Goal: Task Accomplishment & Management: Manage account settings

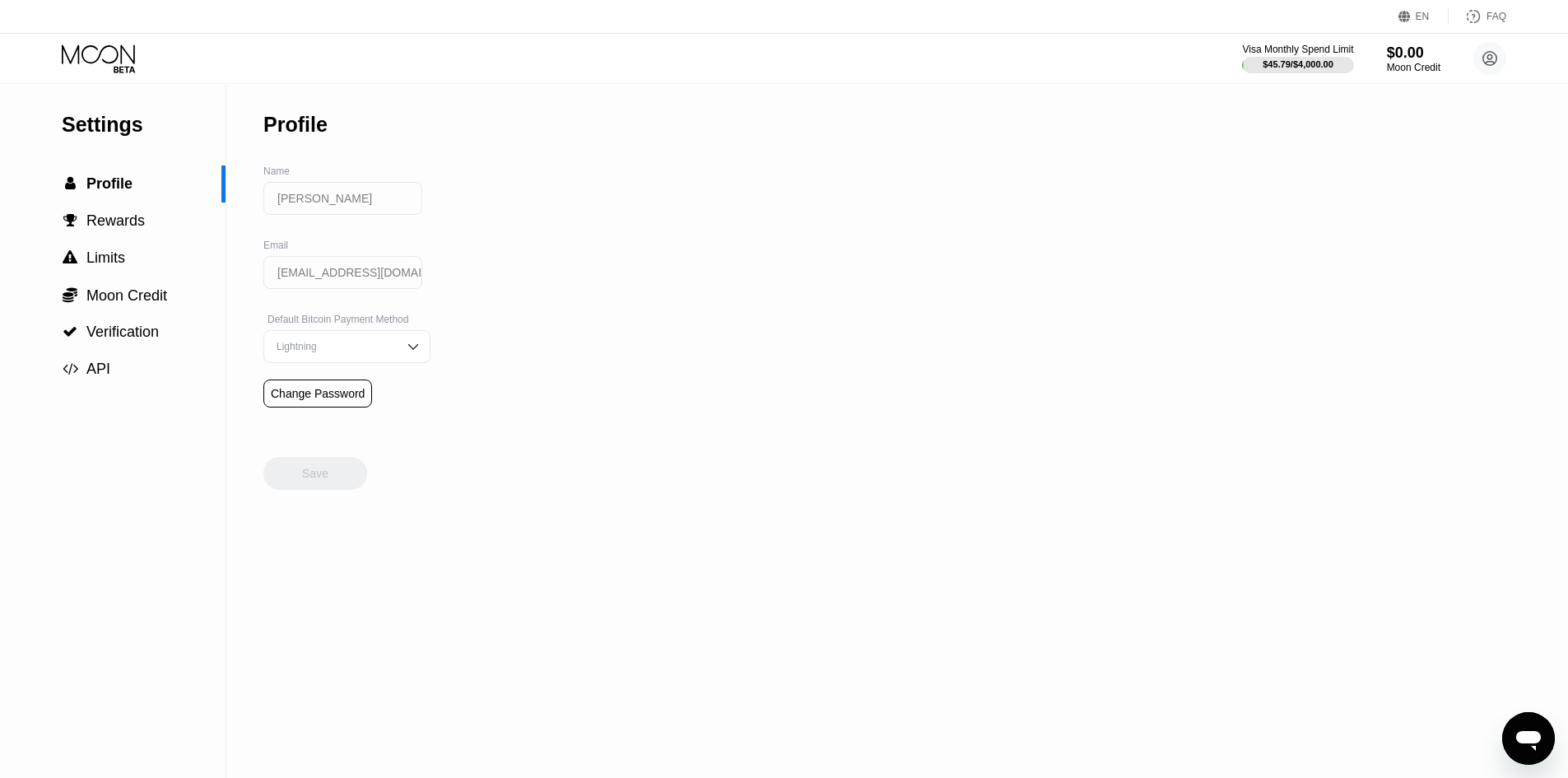
click at [102, 62] on icon at bounding box center [100, 59] width 77 height 29
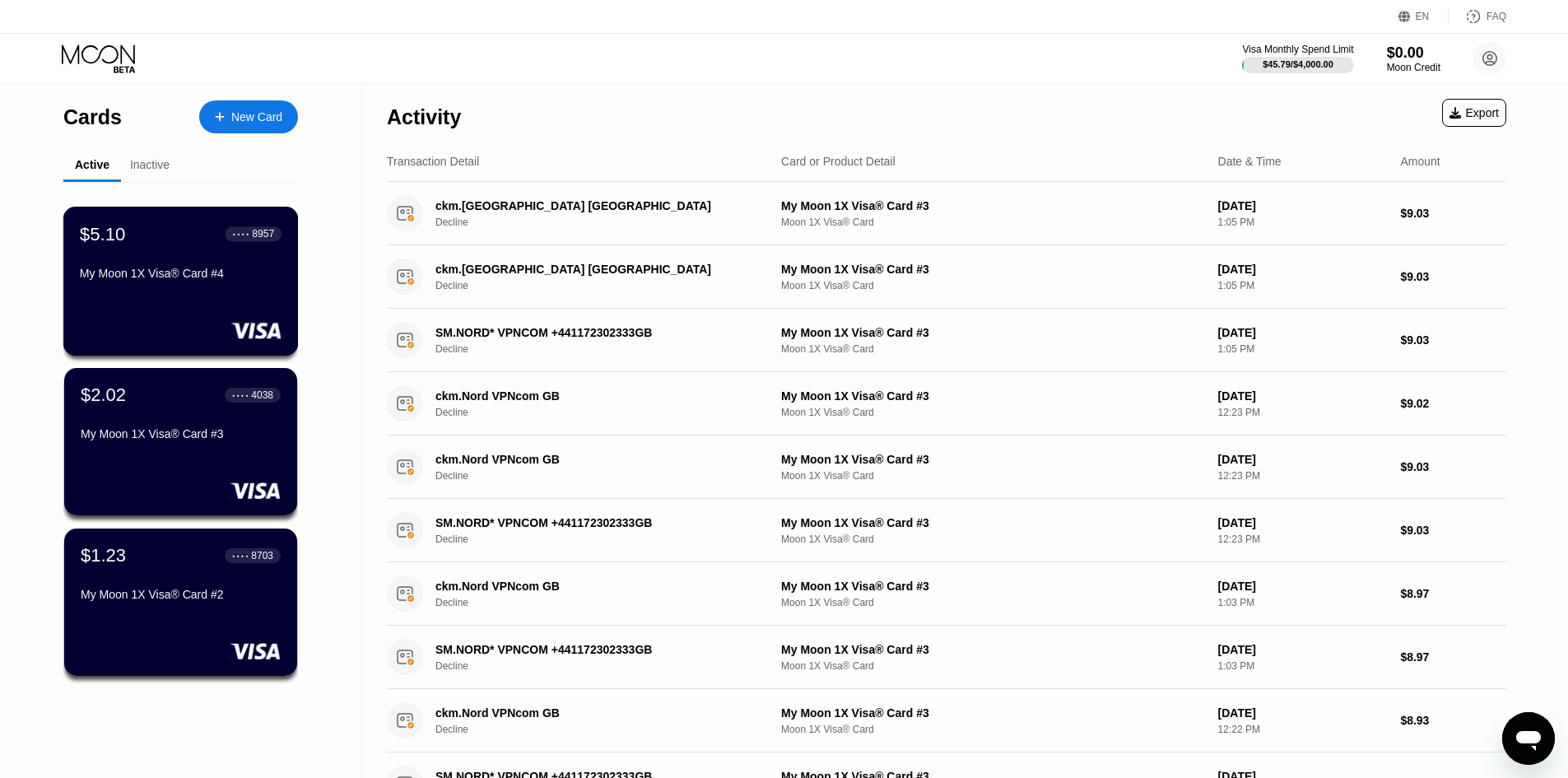
click at [204, 299] on div "$5.10 ● ● ● ● 8957 My Moon 1X Visa® Card #4" at bounding box center [181, 280] width 235 height 149
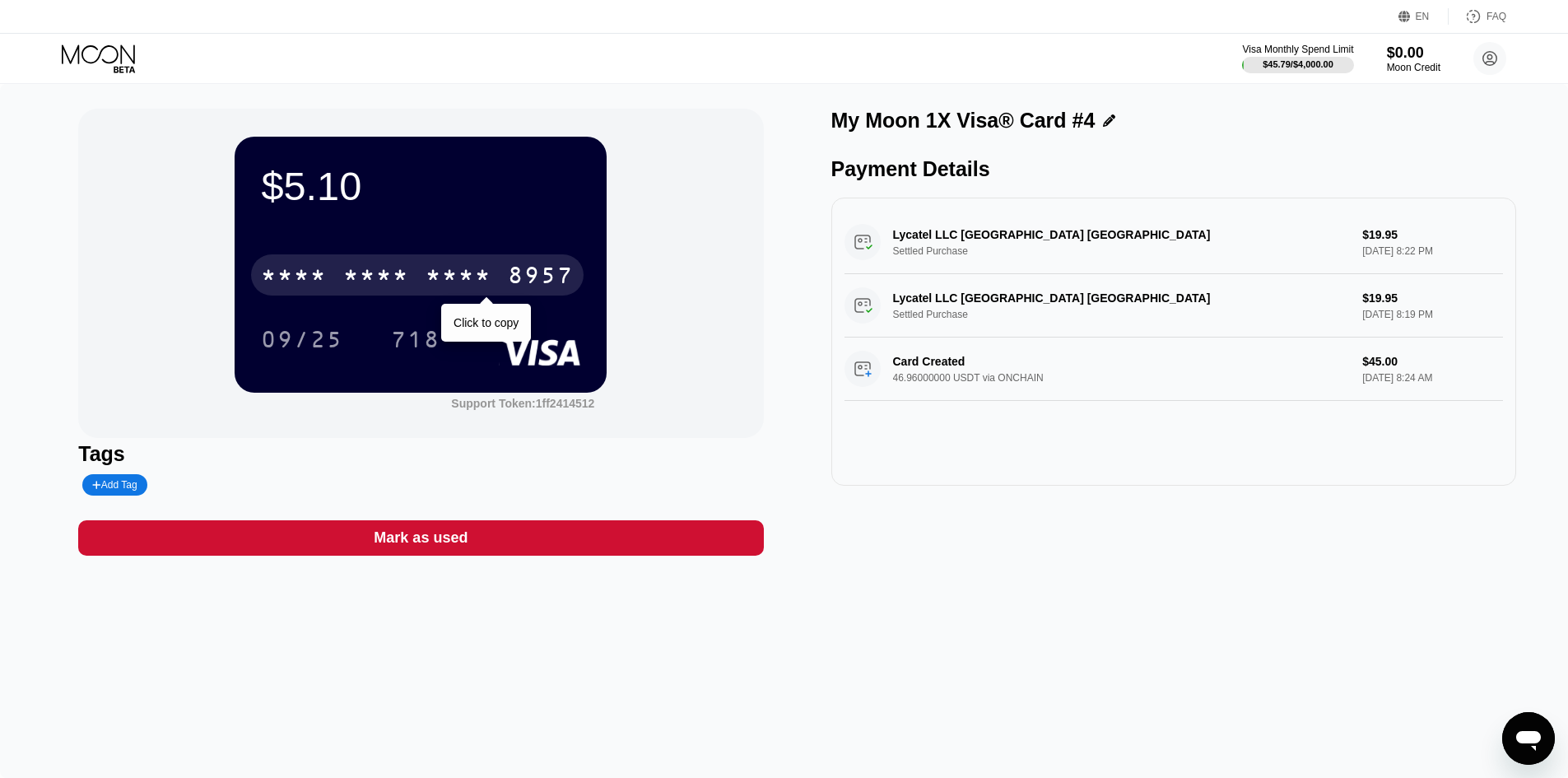
click at [552, 279] on div "8957" at bounding box center [541, 278] width 66 height 26
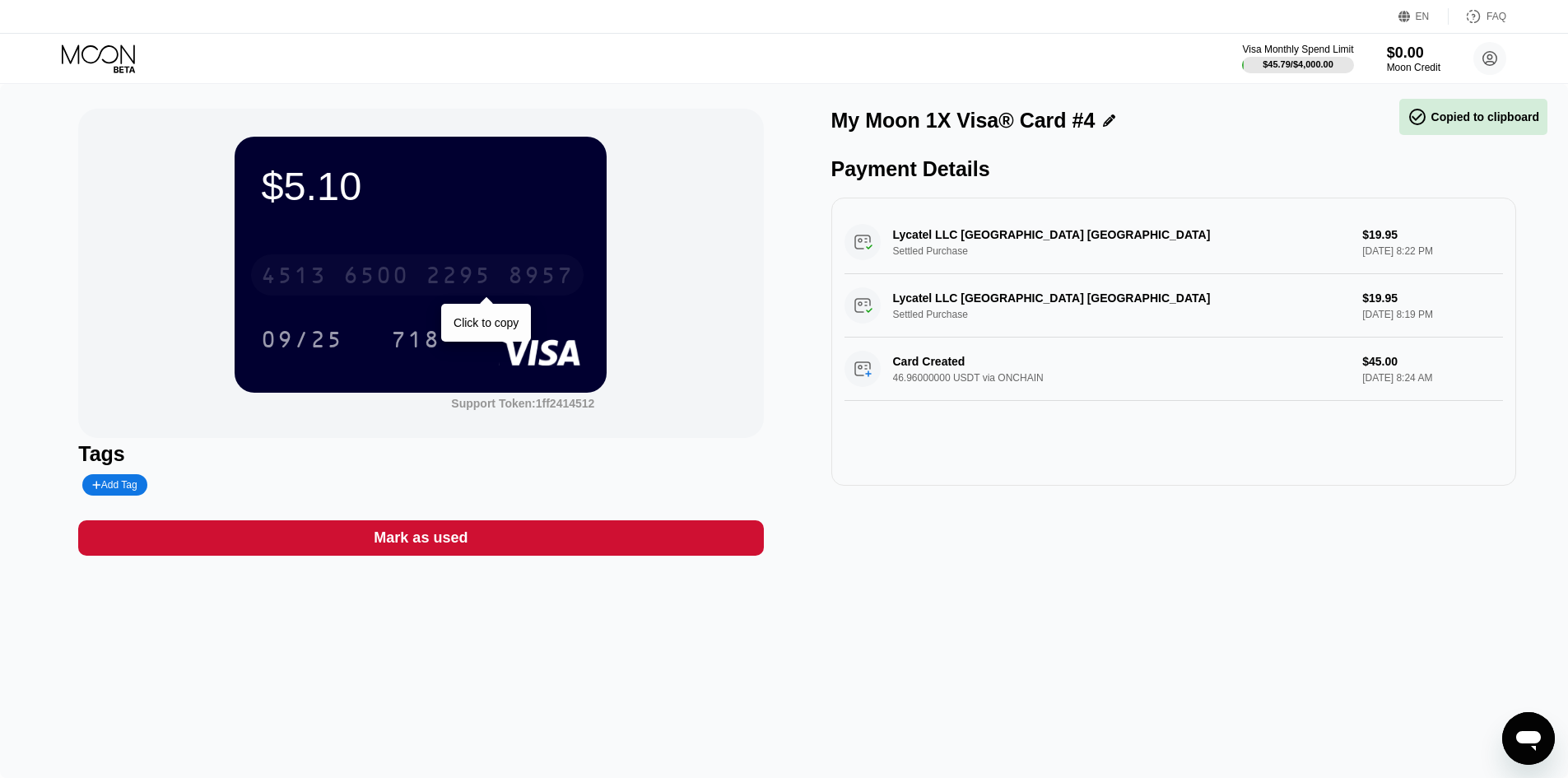
click at [552, 279] on div "8957" at bounding box center [541, 278] width 66 height 26
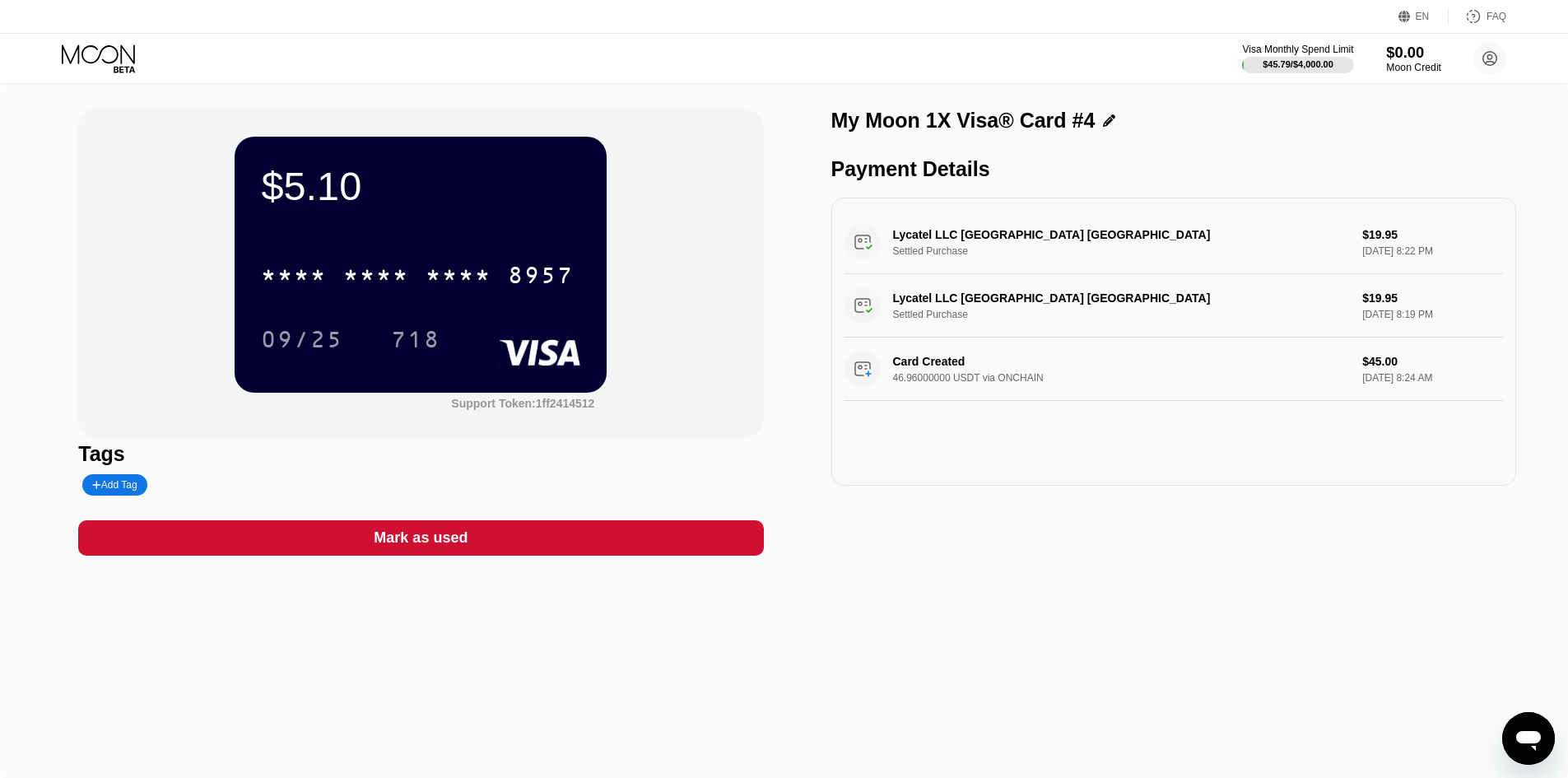
click at [1403, 55] on div "$0.00" at bounding box center [1414, 52] width 55 height 17
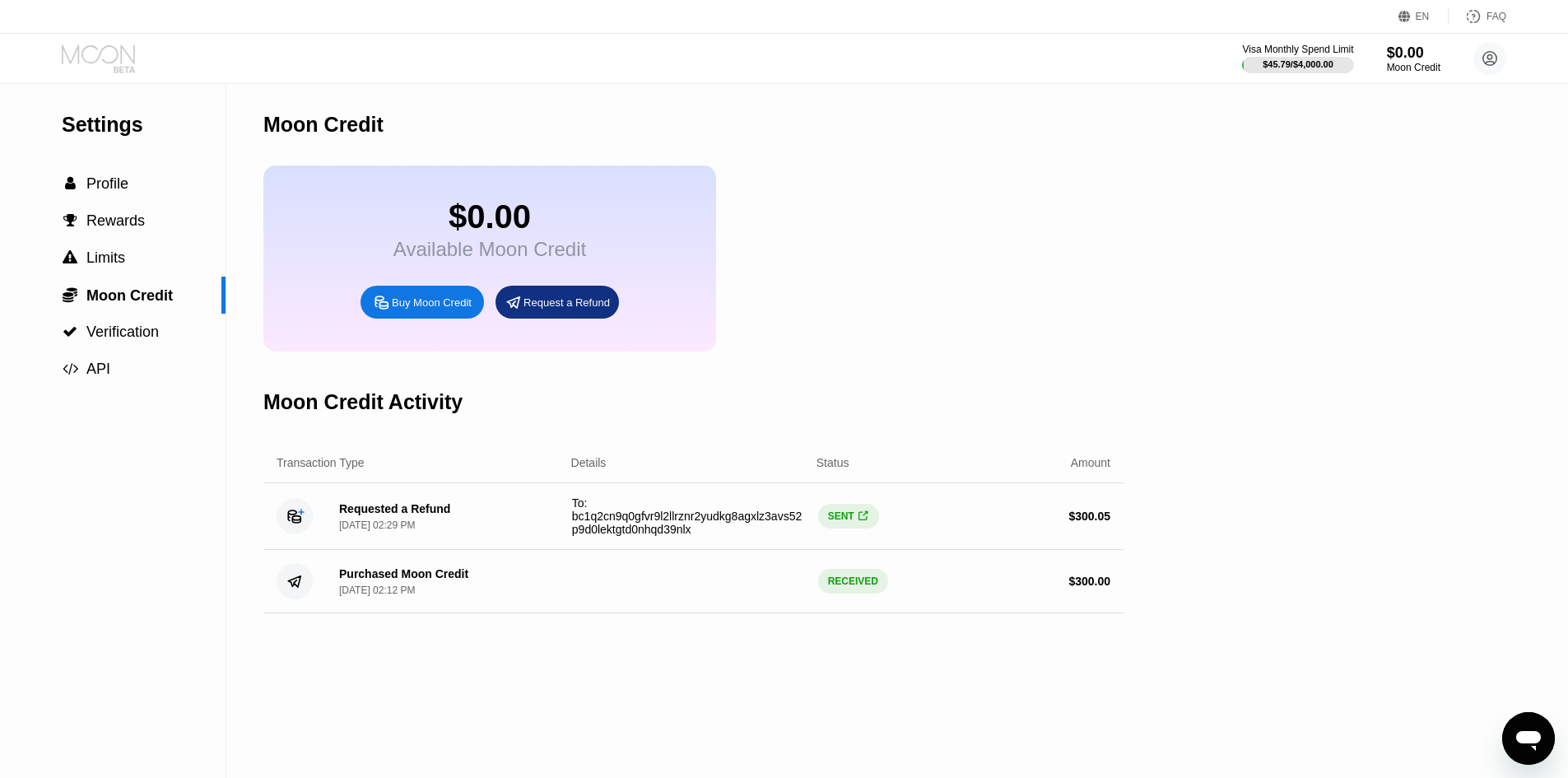
click at [111, 50] on icon at bounding box center [100, 59] width 77 height 29
